Goal: Check status: Check status

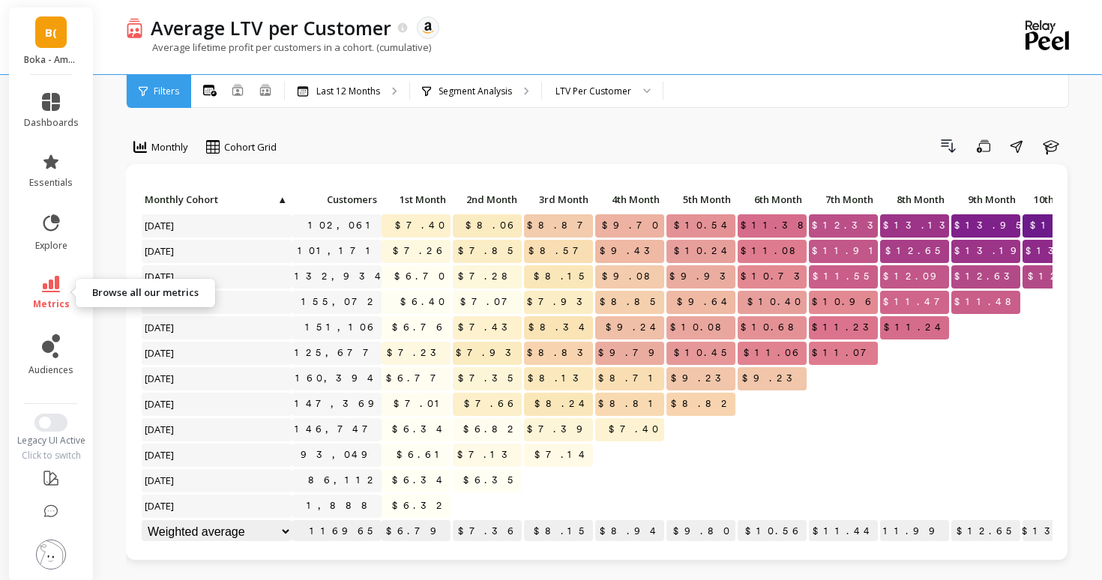
click at [48, 289] on icon at bounding box center [51, 284] width 18 height 16
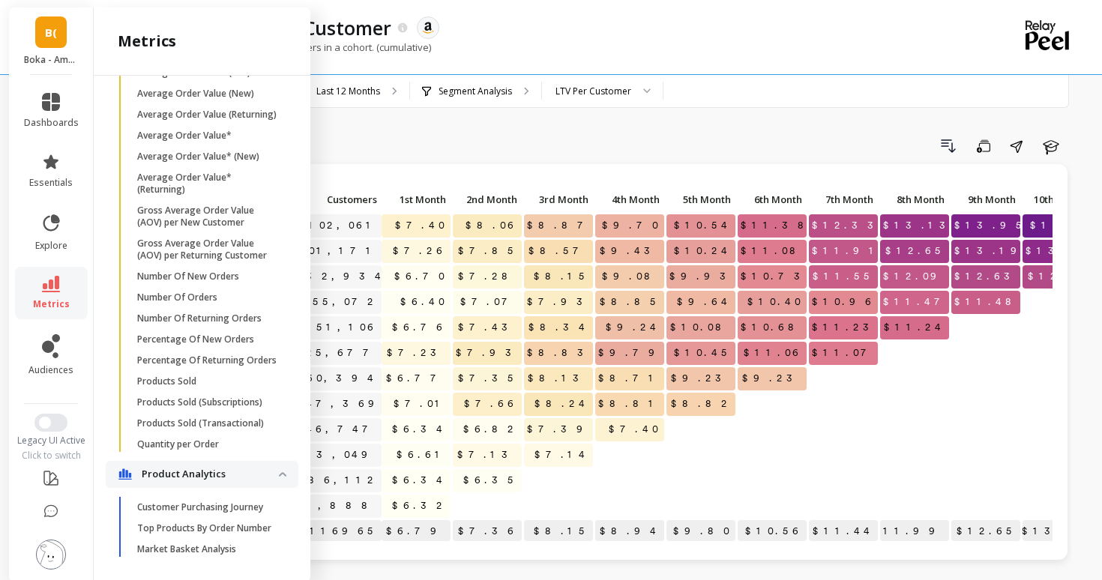
scroll to position [1060, 0]
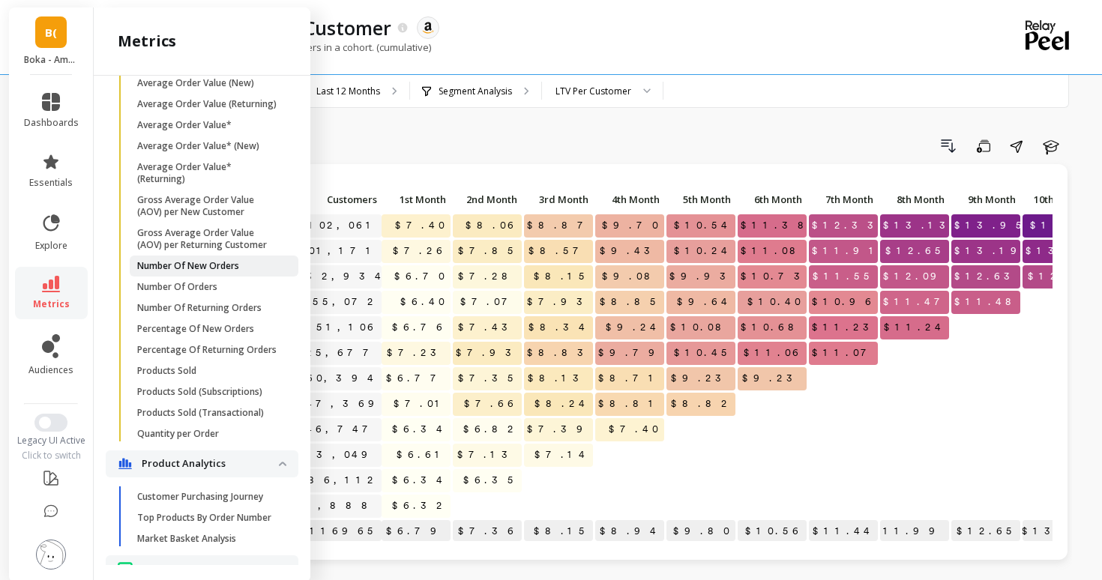
click at [208, 262] on p "Number Of New Orders" at bounding box center [188, 266] width 102 height 12
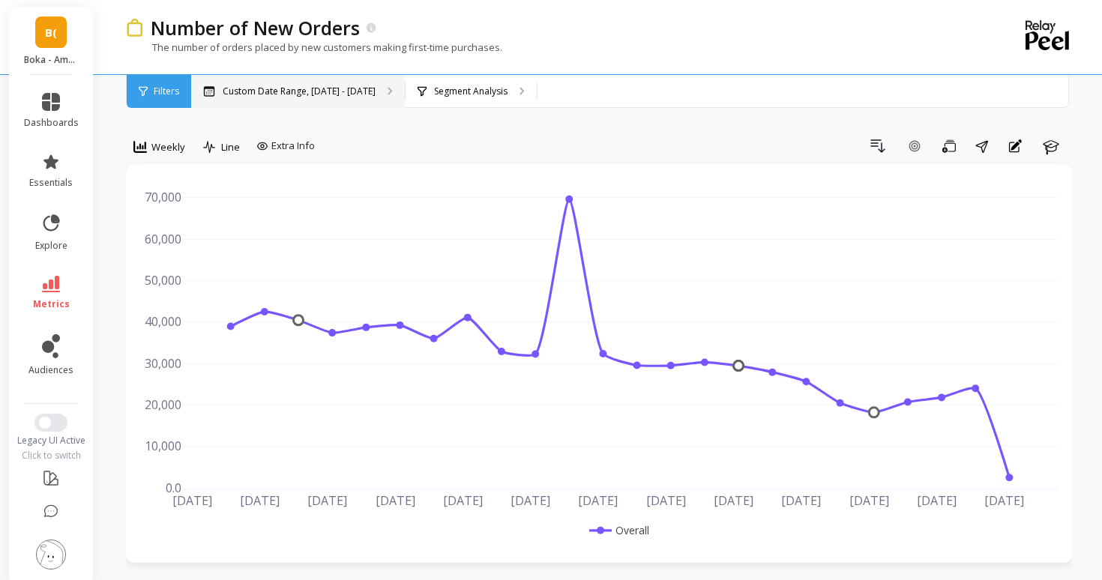
click at [330, 93] on p "Custom Date Range, [DATE] - [DATE]" at bounding box center [299, 91] width 153 height 12
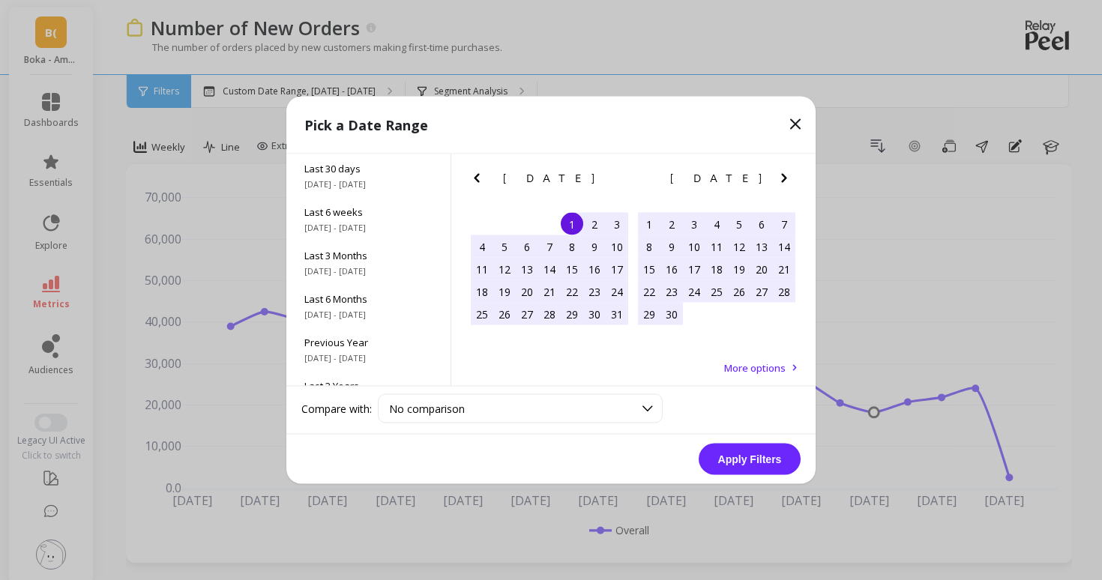
scroll to position [203, 0]
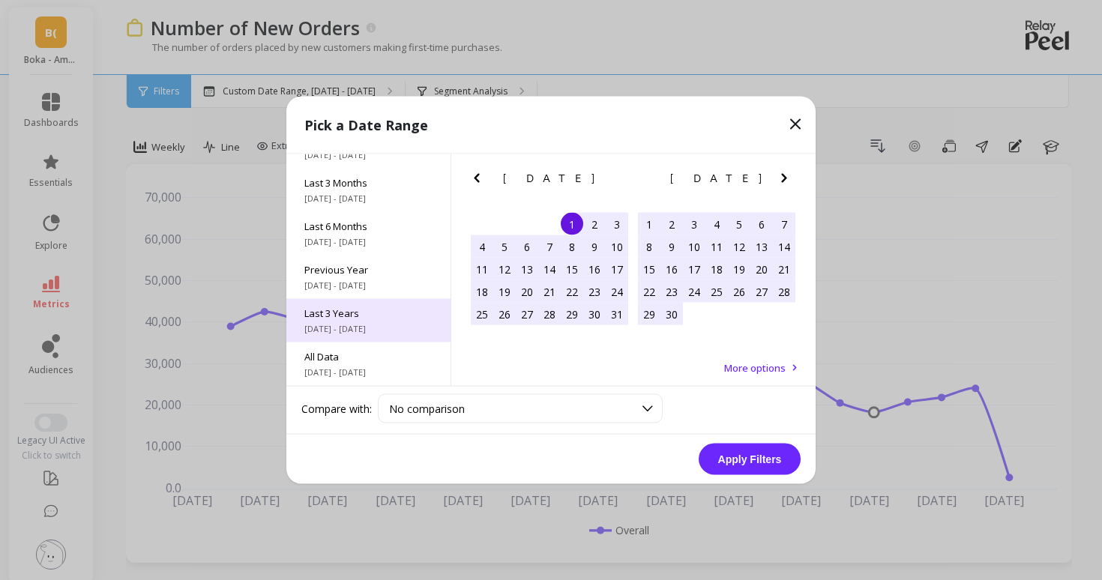
click at [359, 328] on span "[DATE] - [DATE]" at bounding box center [368, 329] width 128 height 12
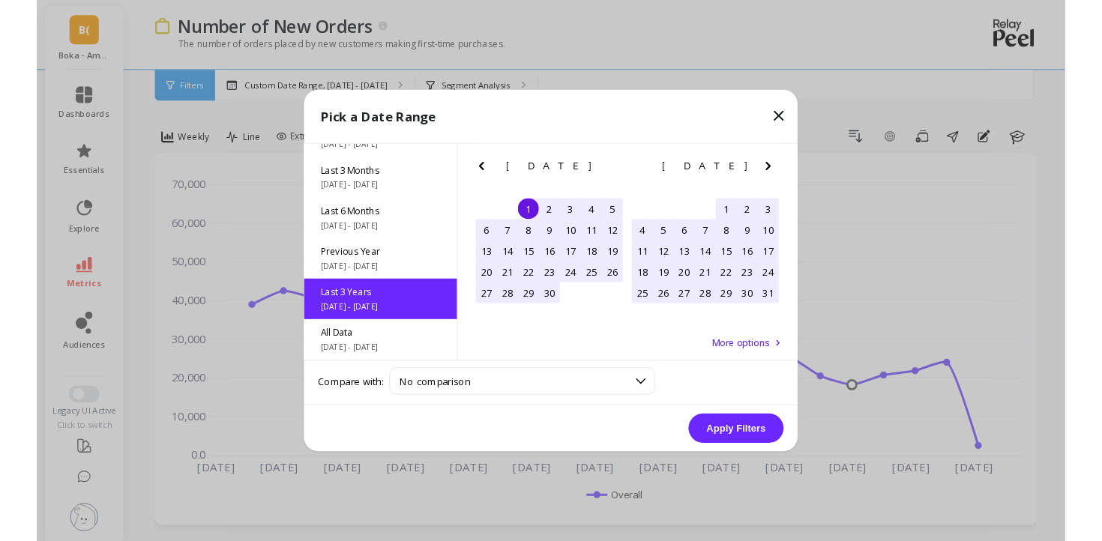
scroll to position [1, 0]
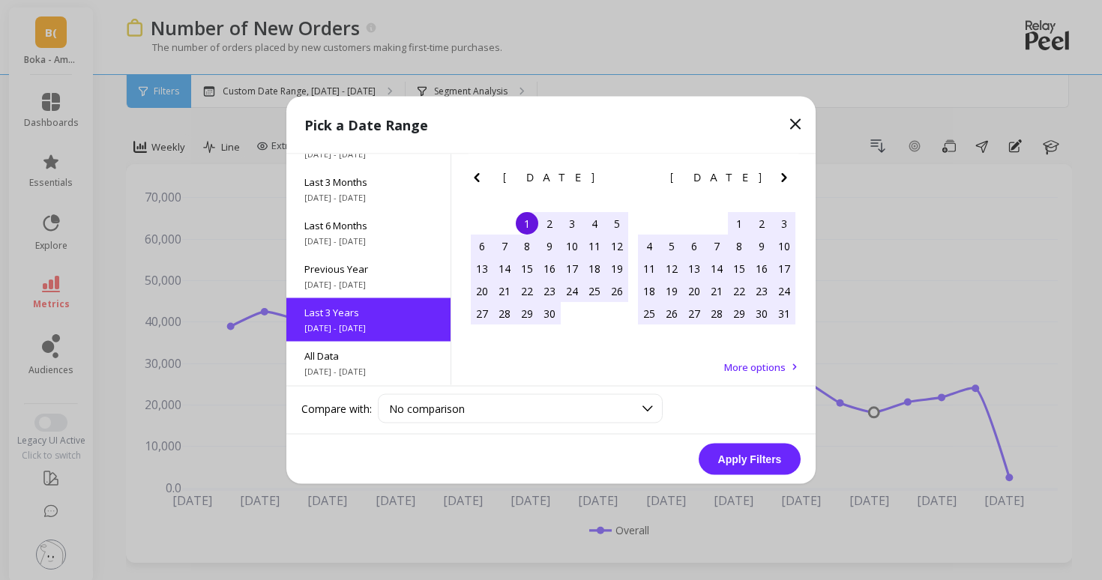
click at [740, 450] on button "Apply Filters" at bounding box center [750, 459] width 102 height 31
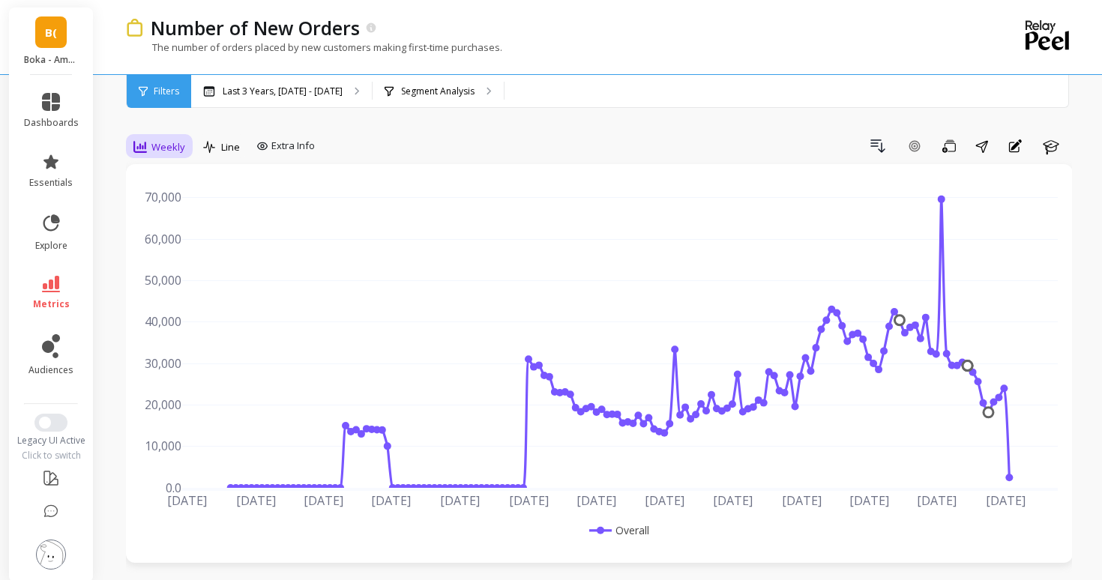
click at [158, 148] on span "Weekly" at bounding box center [168, 147] width 34 height 14
click at [177, 269] on div "Monthly" at bounding box center [181, 266] width 85 height 14
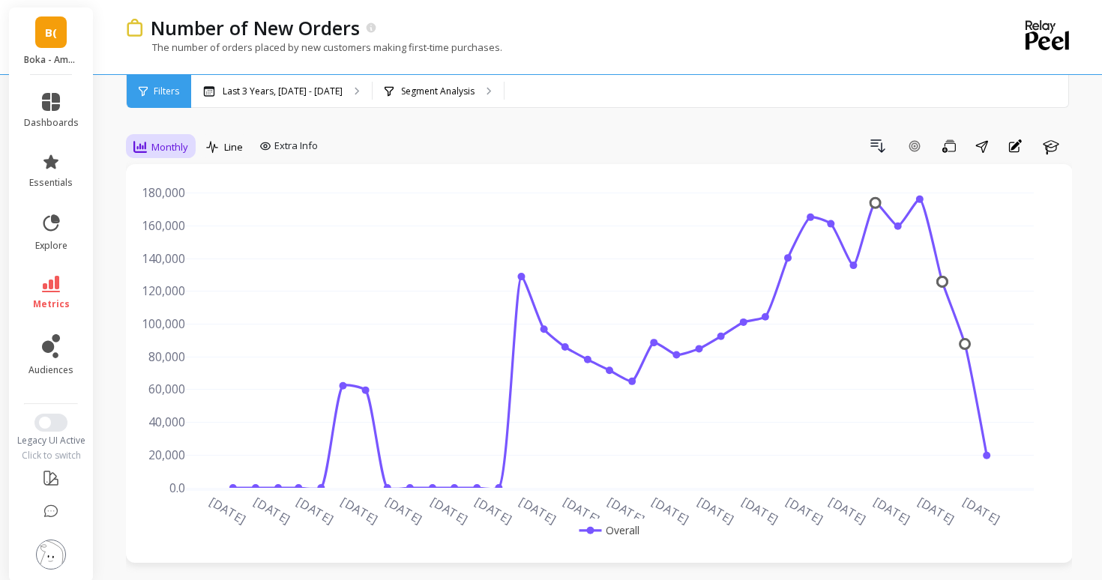
click at [139, 144] on icon at bounding box center [139, 146] width 13 height 13
click at [161, 226] on div "Weekly" at bounding box center [181, 238] width 103 height 26
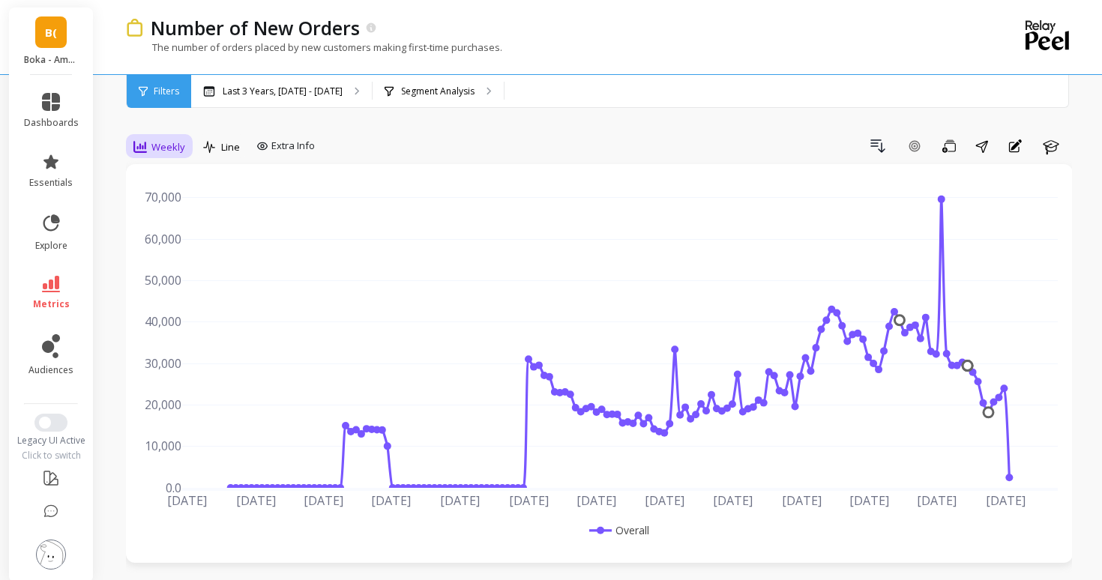
click at [168, 145] on span "Weekly" at bounding box center [168, 147] width 34 height 14
click at [173, 274] on div "Monthly" at bounding box center [181, 266] width 103 height 26
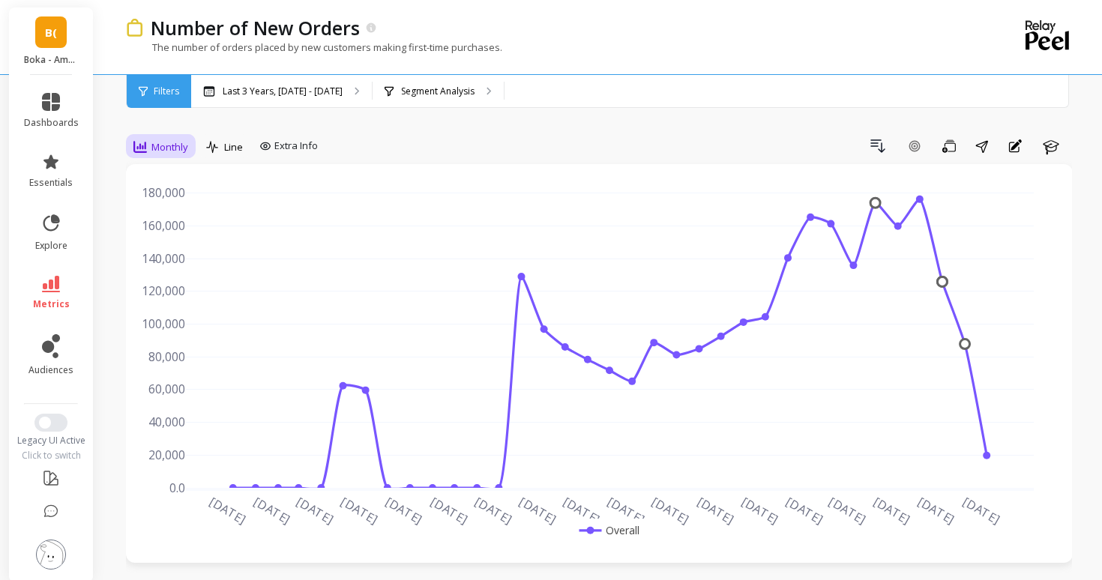
click at [156, 150] on span "Monthly" at bounding box center [169, 147] width 37 height 14
click at [163, 199] on div "Daily" at bounding box center [181, 209] width 103 height 26
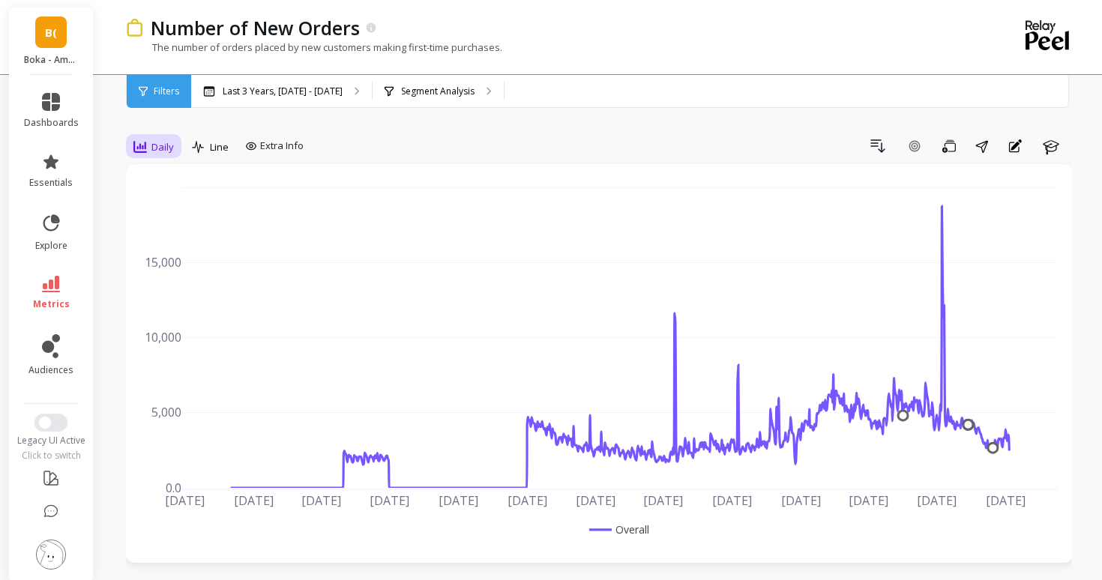
click at [163, 150] on span "Daily" at bounding box center [162, 147] width 22 height 14
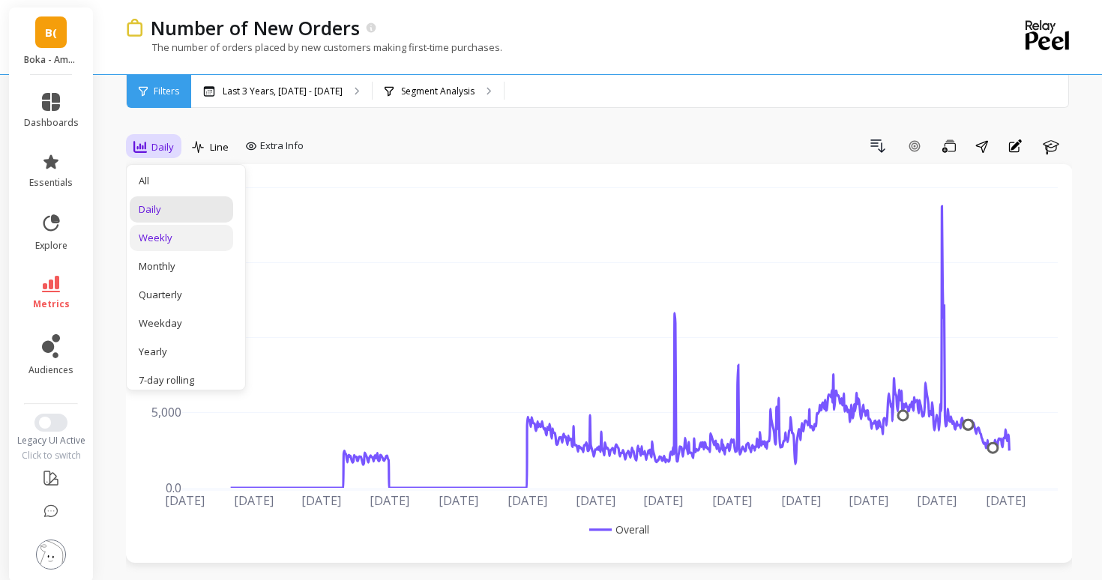
click at [170, 234] on div "Weekly" at bounding box center [181, 238] width 85 height 14
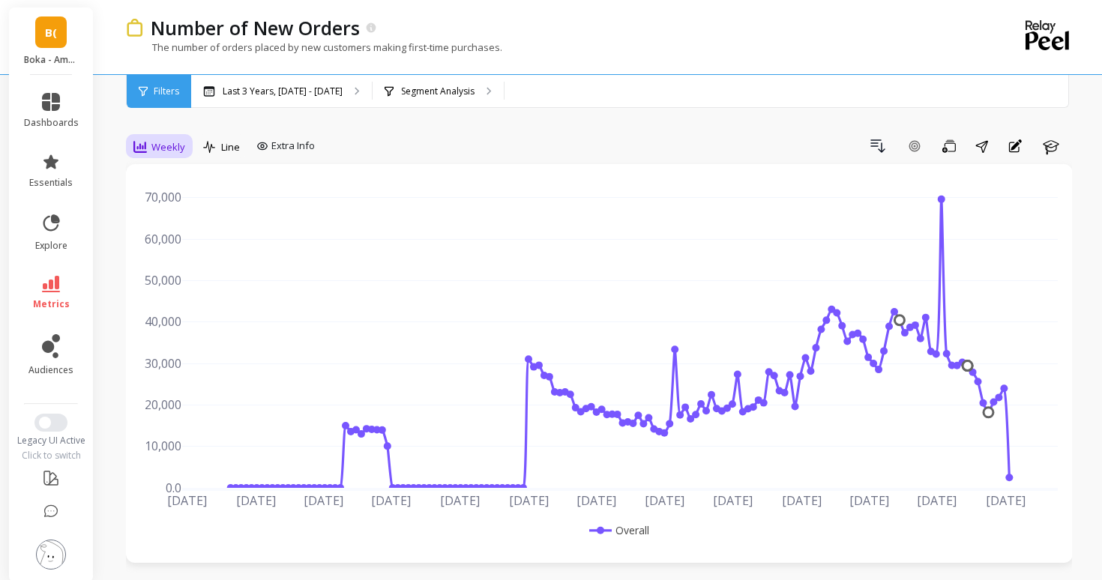
click at [177, 146] on span "Weekly" at bounding box center [168, 147] width 34 height 14
click at [169, 189] on div "All" at bounding box center [181, 181] width 103 height 26
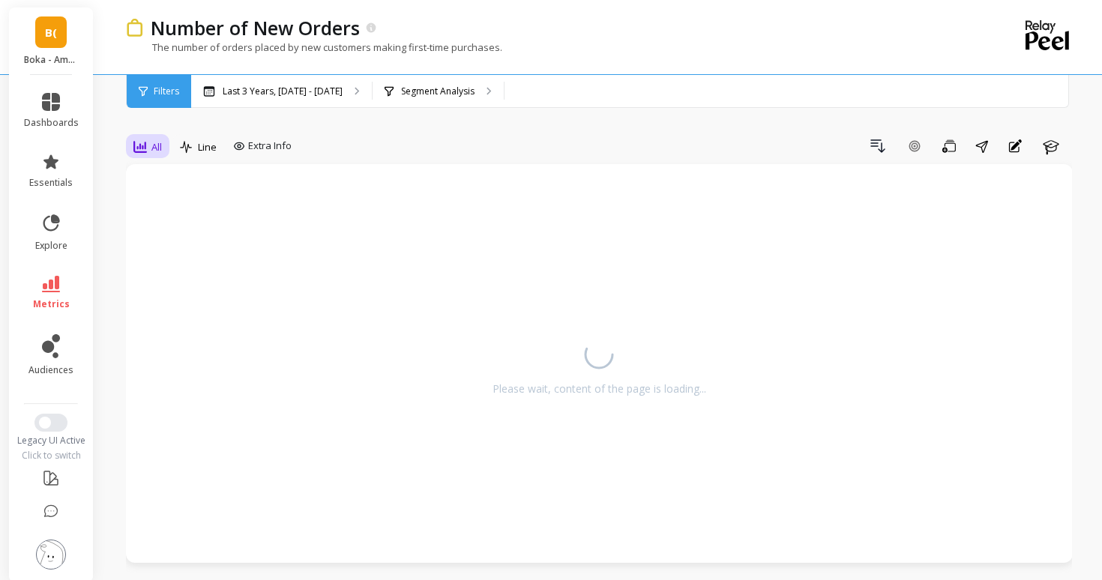
click at [150, 148] on div "All" at bounding box center [147, 147] width 28 height 18
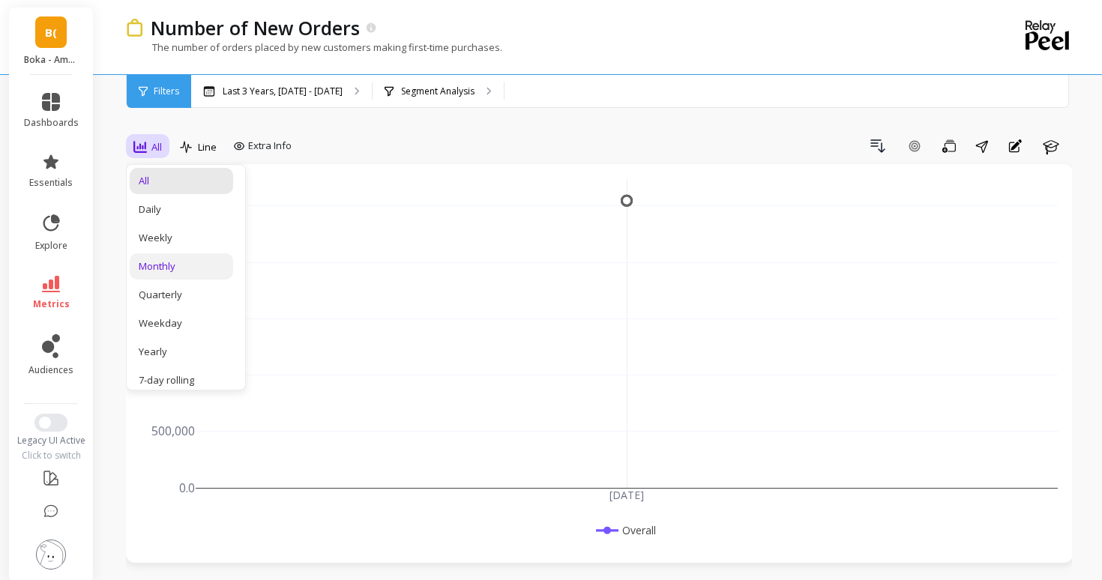
click at [155, 268] on div "Monthly" at bounding box center [181, 266] width 85 height 14
